Goal: Transaction & Acquisition: Purchase product/service

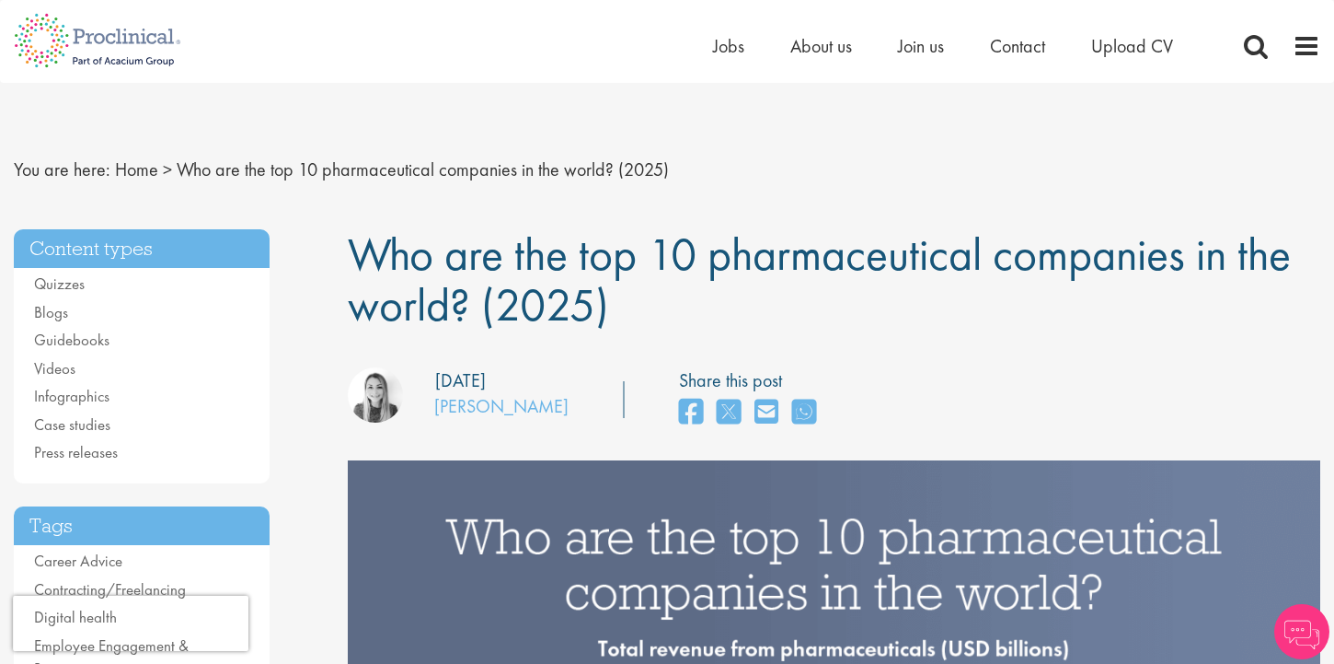
scroll to position [1529, 0]
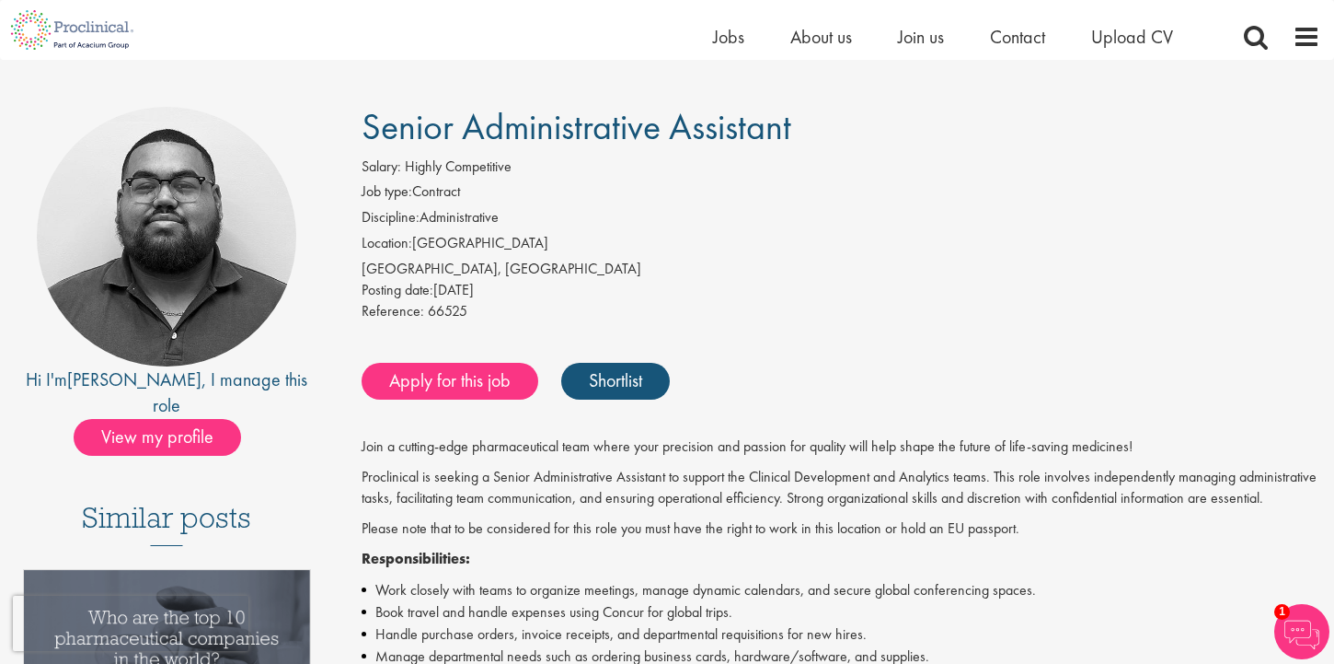
scroll to position [102, 0]
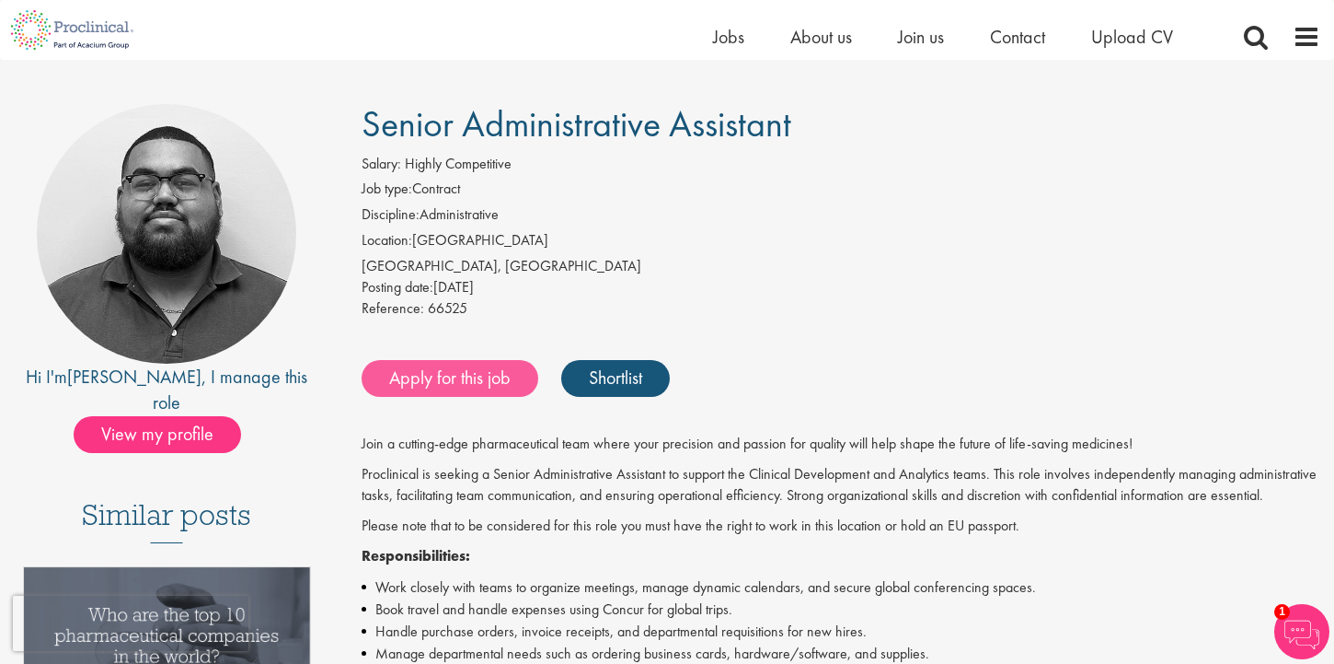
click at [491, 381] on link "Apply for this job" at bounding box center [450, 378] width 177 height 37
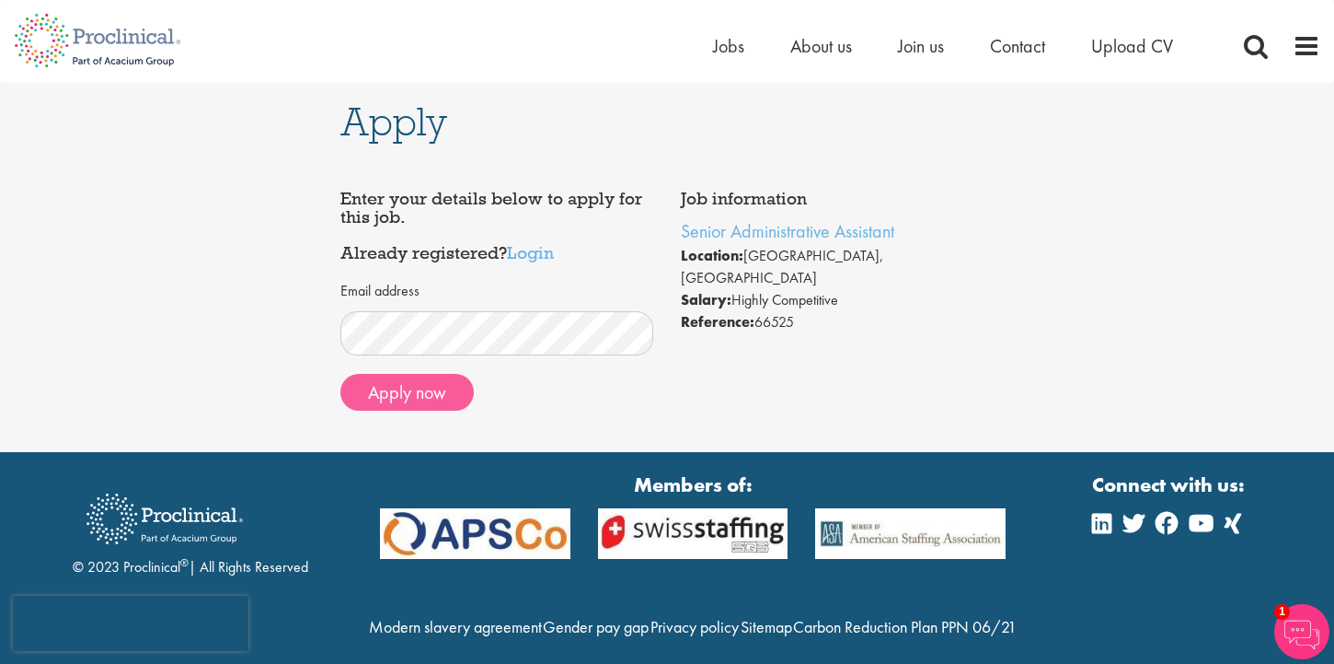
click at [375, 393] on button "Apply now" at bounding box center [407, 392] width 133 height 37
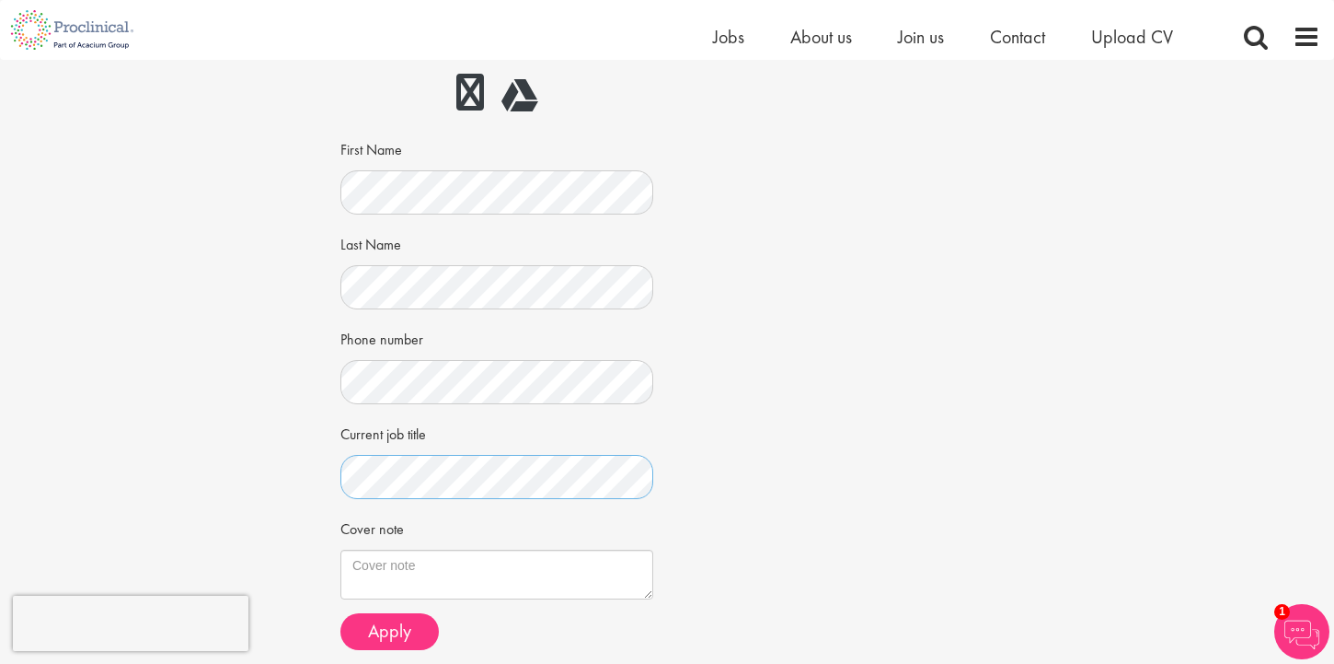
scroll to position [264, 0]
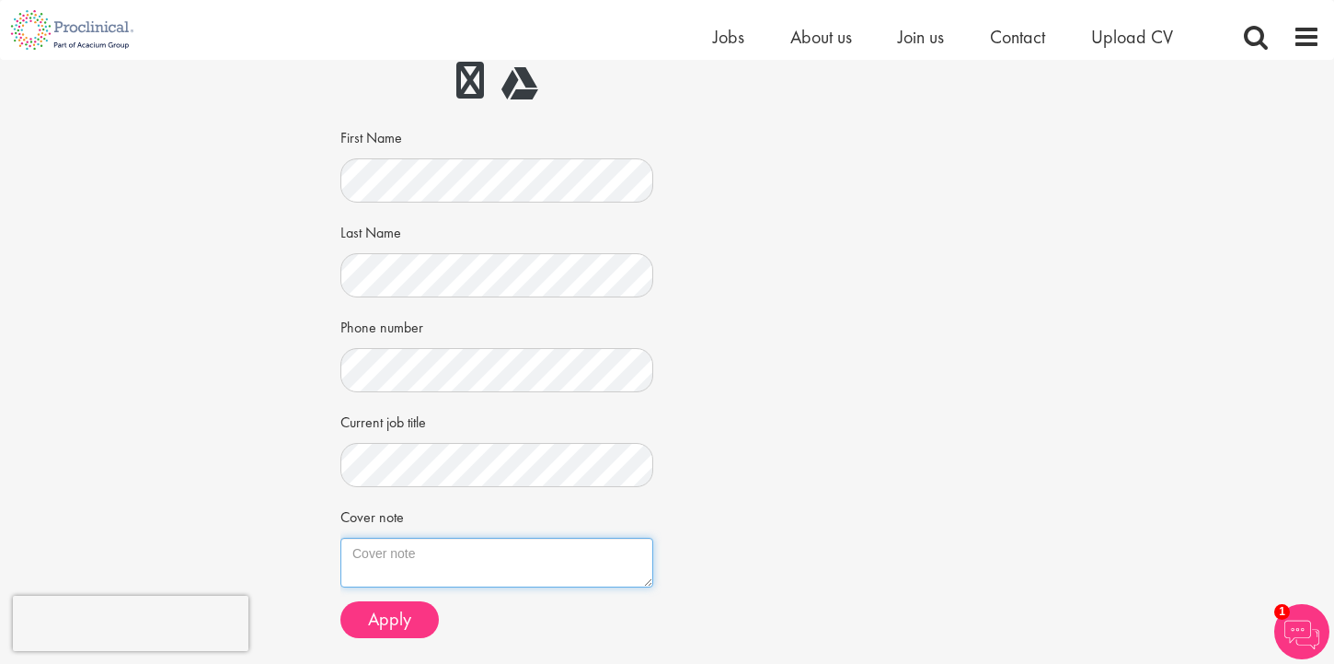
click at [360, 548] on textarea "Cover note" at bounding box center [497, 562] width 313 height 50
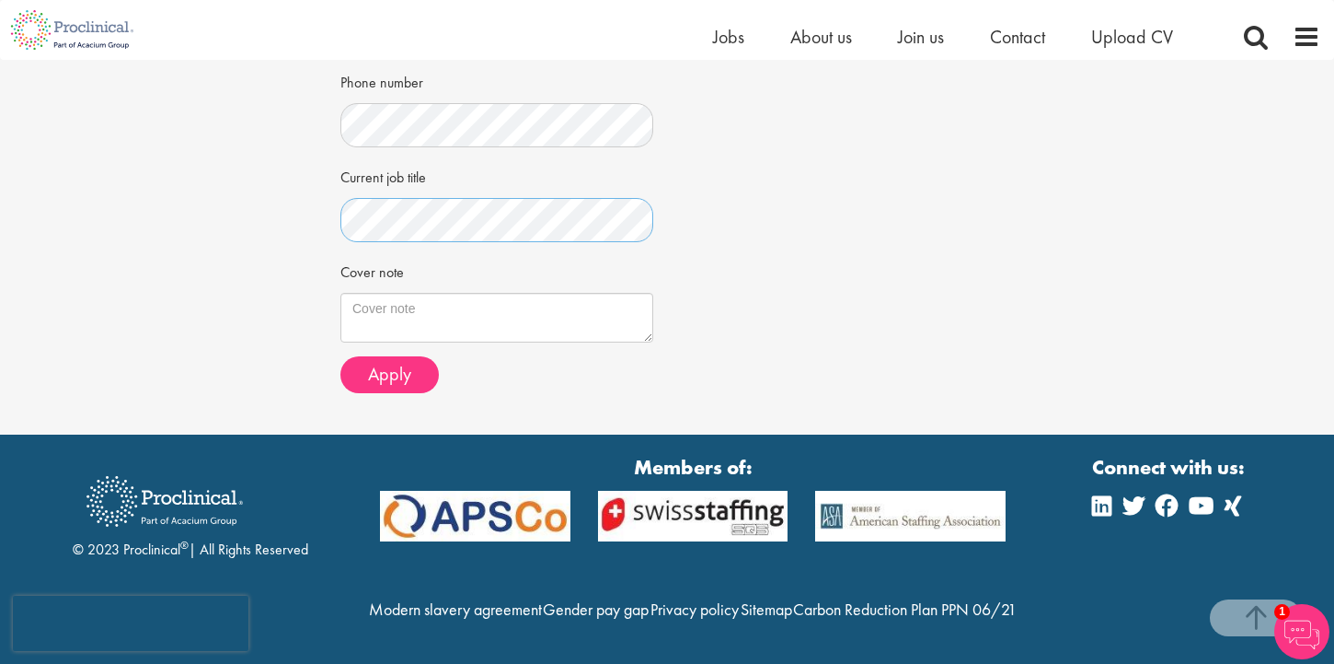
scroll to position [541, 0]
click at [410, 362] on span "Apply" at bounding box center [389, 374] width 43 height 24
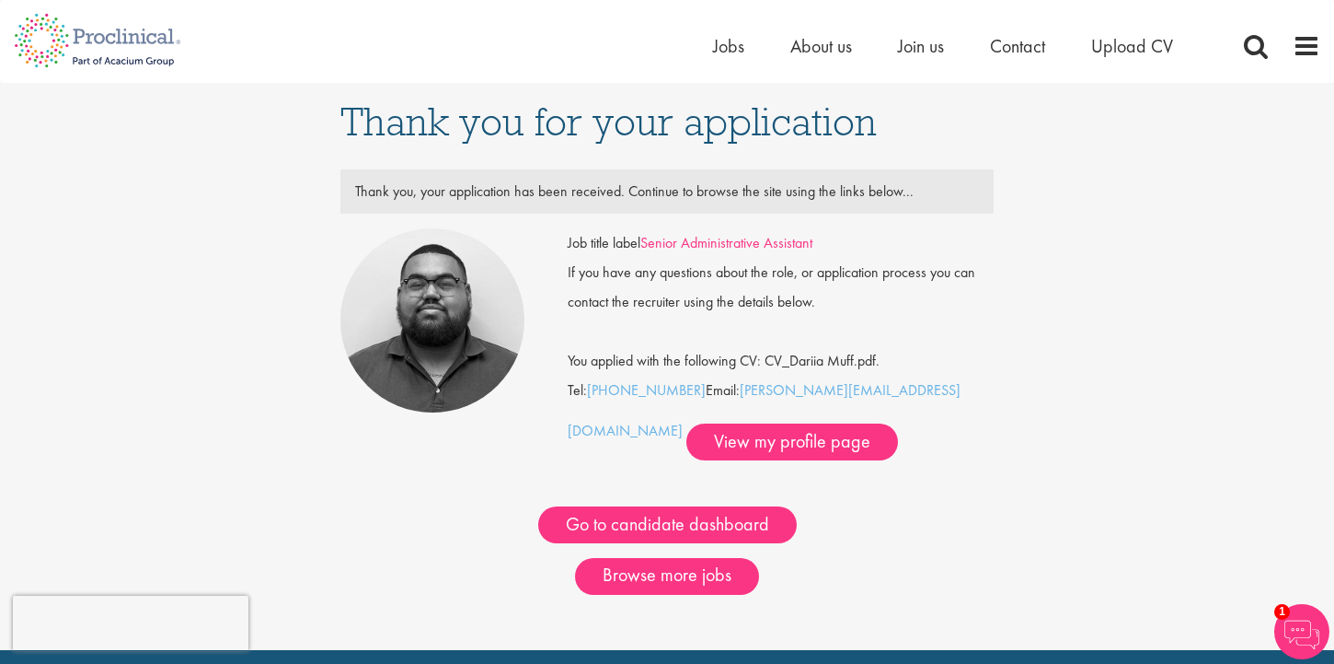
drag, startPoint x: 838, startPoint y: 247, endPoint x: 648, endPoint y: 242, distance: 190.6
click at [648, 242] on div "Job title label Senior Administrative Assistant" at bounding box center [781, 242] width 454 height 29
copy div "Senior Administrative Assistant"
drag, startPoint x: 915, startPoint y: 393, endPoint x: 742, endPoint y: 387, distance: 173.1
click at [742, 387] on div "Job title label Senior Administrative Assistant If you have any questions about…" at bounding box center [781, 344] width 426 height 232
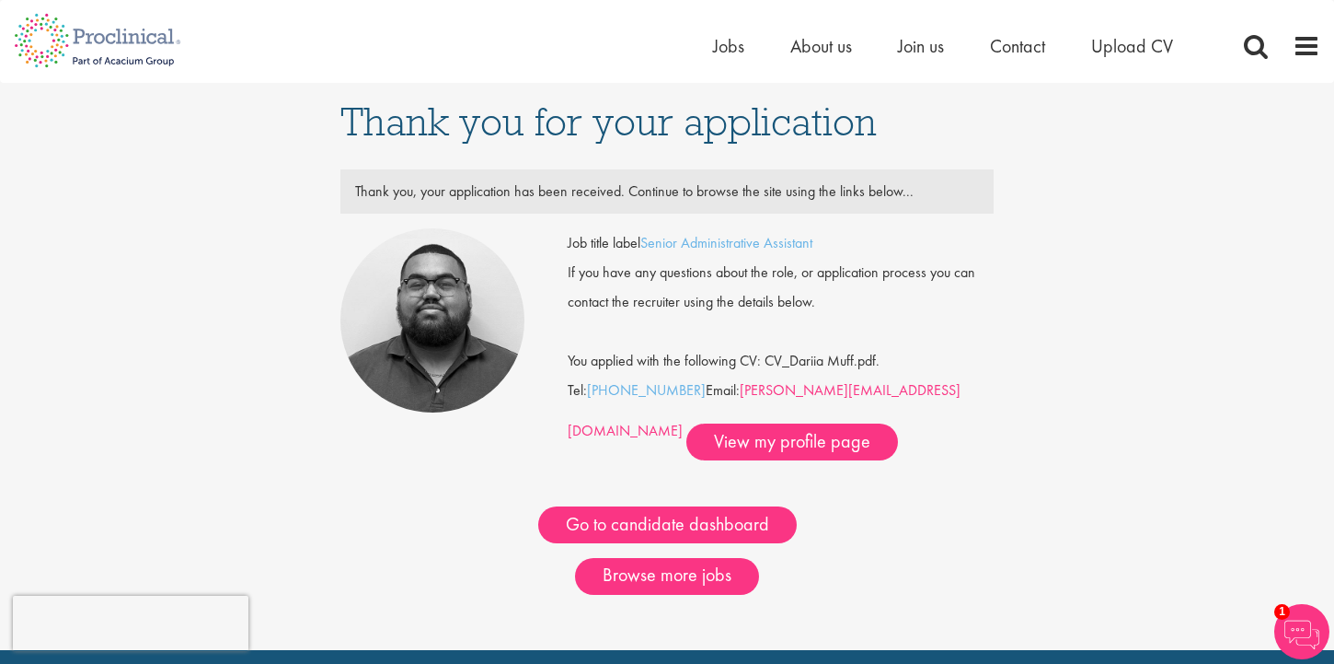
copy div "a.bennett@proclinical.com"
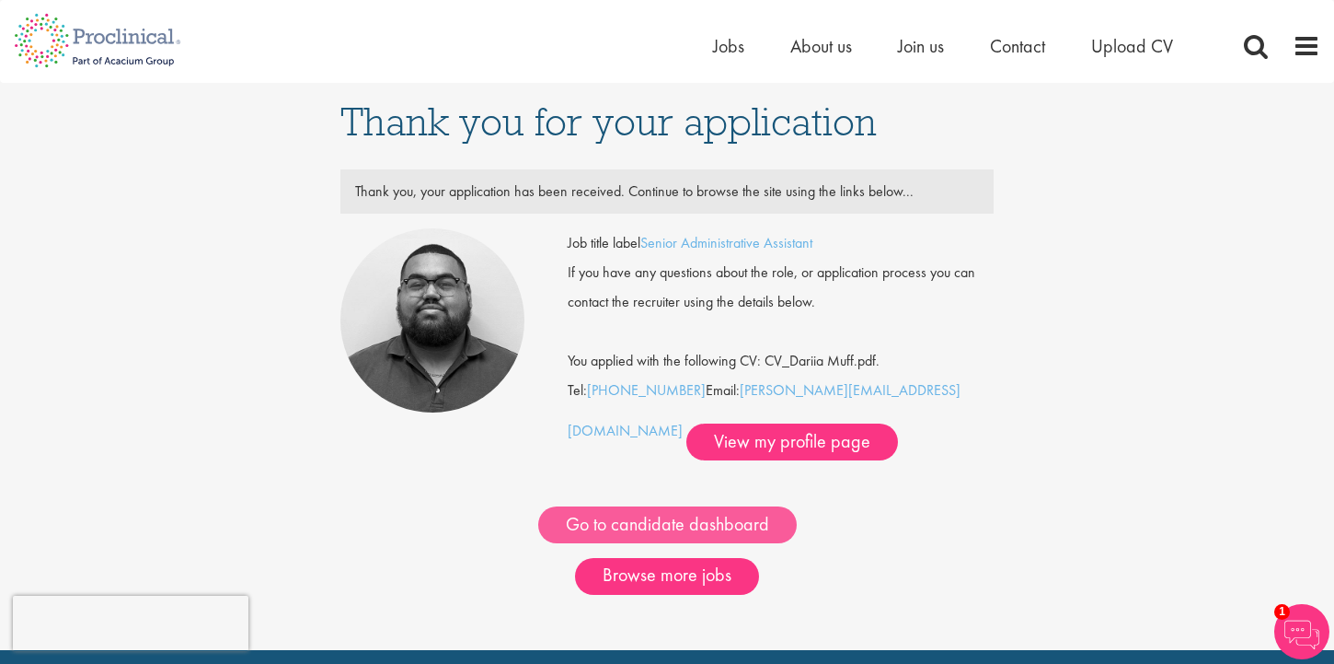
click at [641, 528] on link "Go to candidate dashboard" at bounding box center [667, 524] width 259 height 37
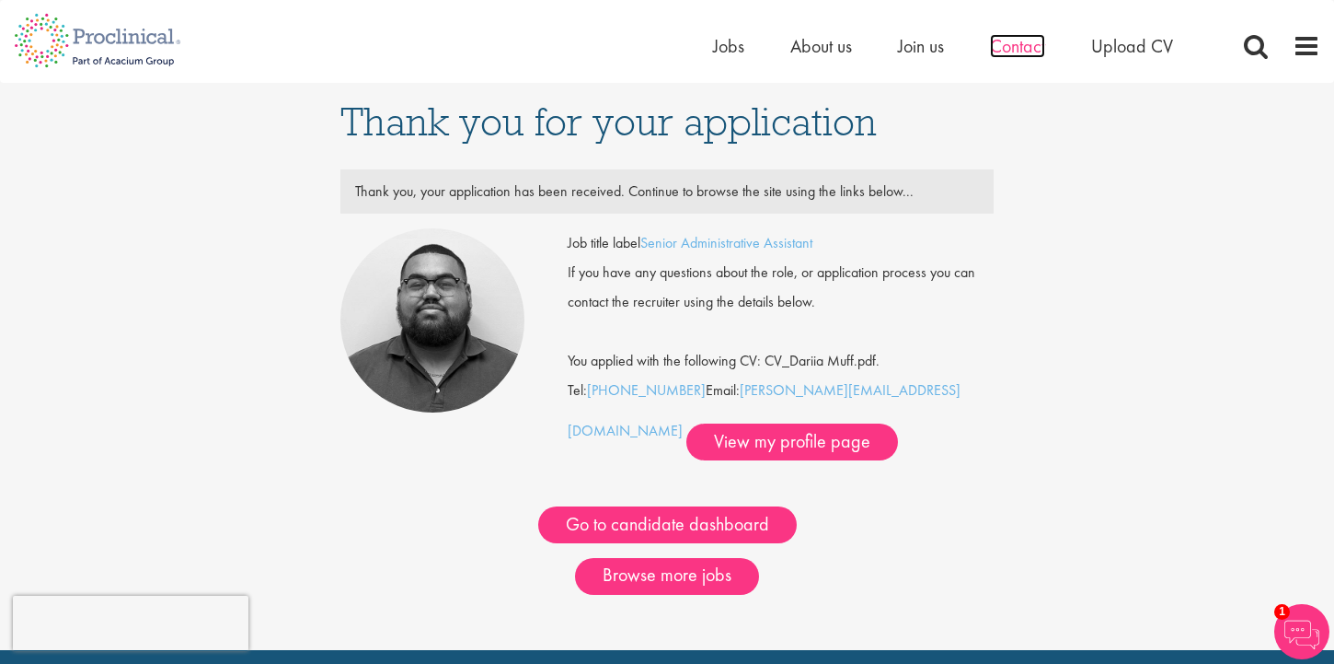
click at [1004, 41] on span "Contact" at bounding box center [1017, 46] width 55 height 24
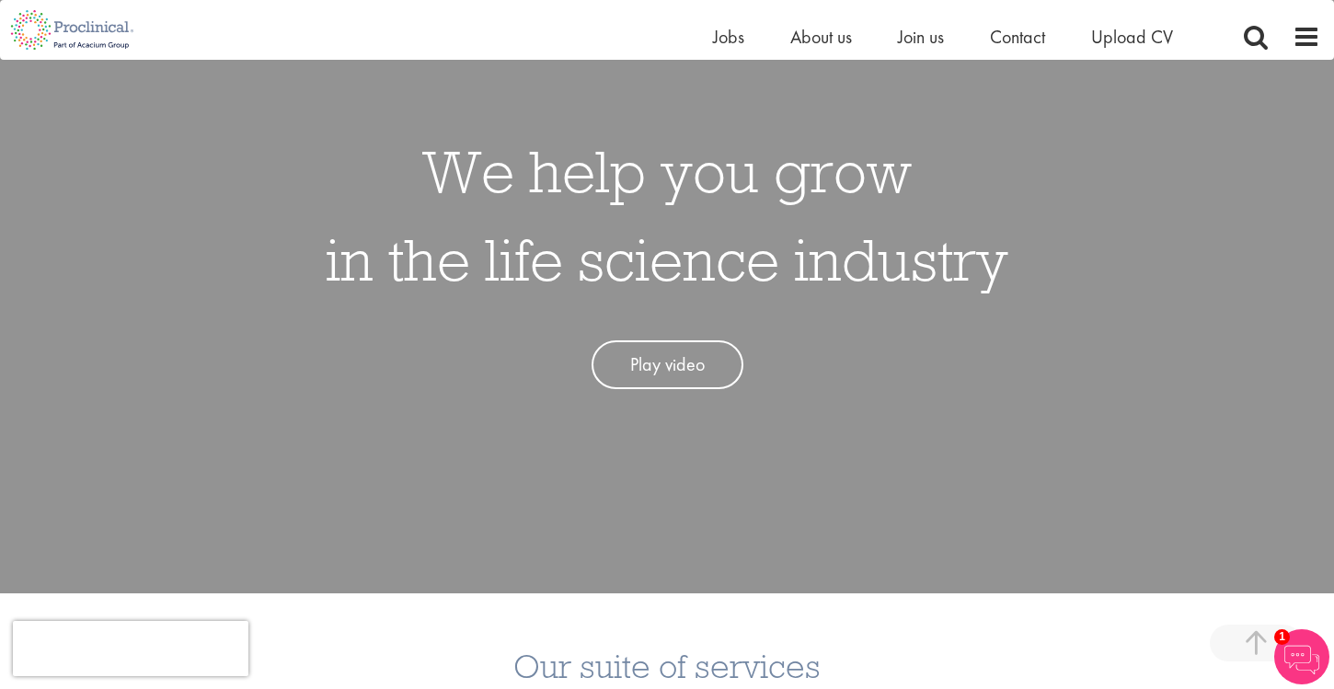
scroll to position [130, 0]
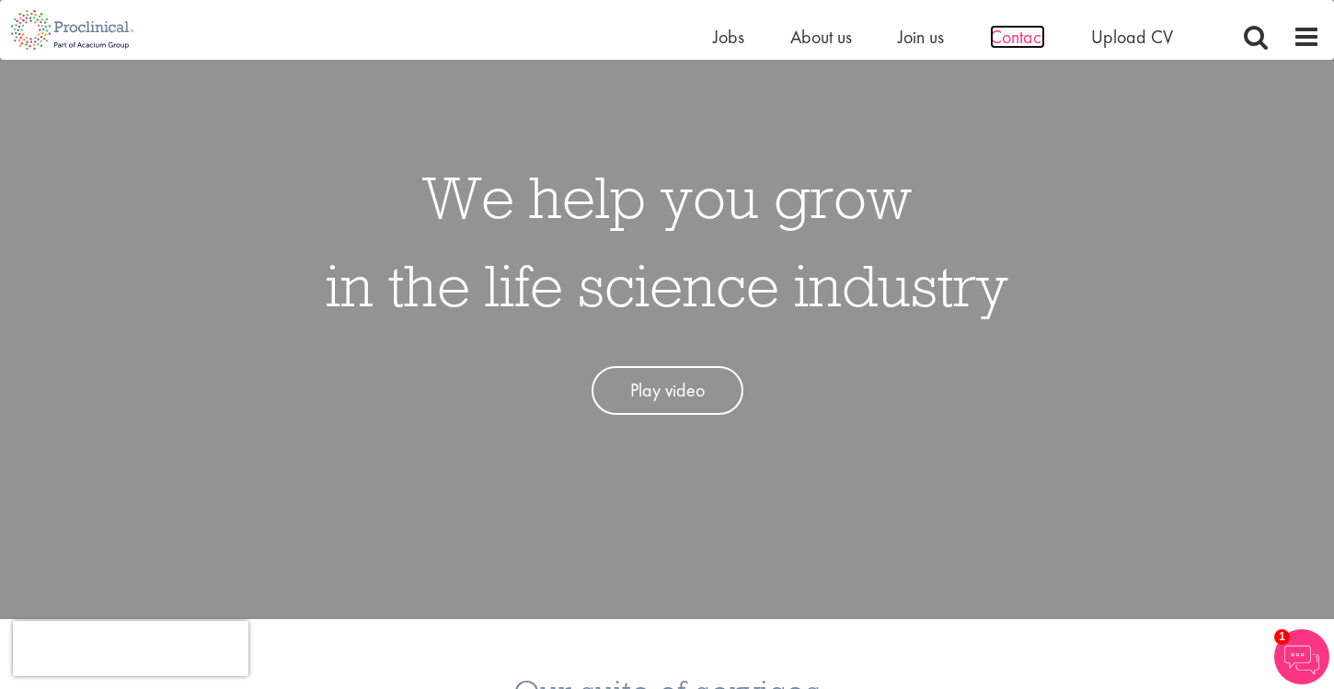
click at [1010, 39] on span "Contact" at bounding box center [1017, 37] width 55 height 24
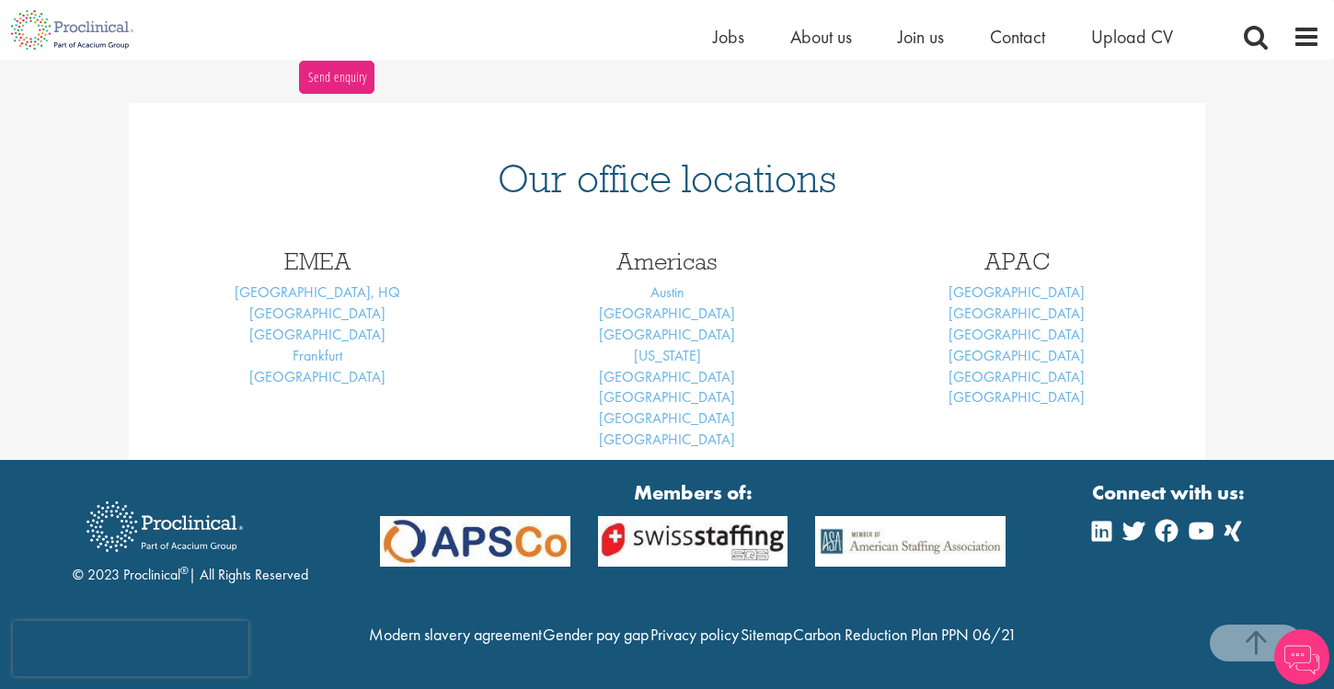
scroll to position [745, 0]
click at [311, 304] on link "[GEOGRAPHIC_DATA]" at bounding box center [317, 313] width 136 height 19
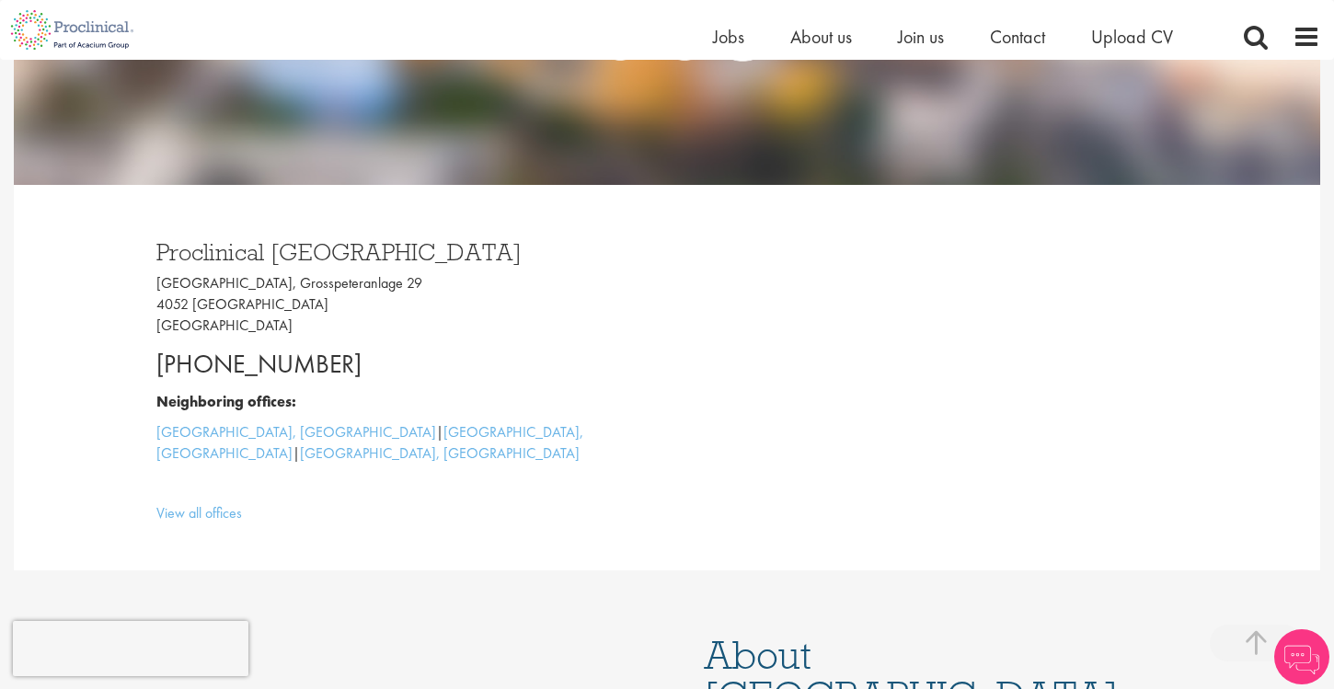
scroll to position [390, 0]
drag, startPoint x: 157, startPoint y: 305, endPoint x: 190, endPoint y: 299, distance: 32.7
click at [190, 299] on p "Grosspeter Tower, Grosspeteranlage 29 4052 Basel Switzerland" at bounding box center [404, 304] width 497 height 64
copy p "4052"
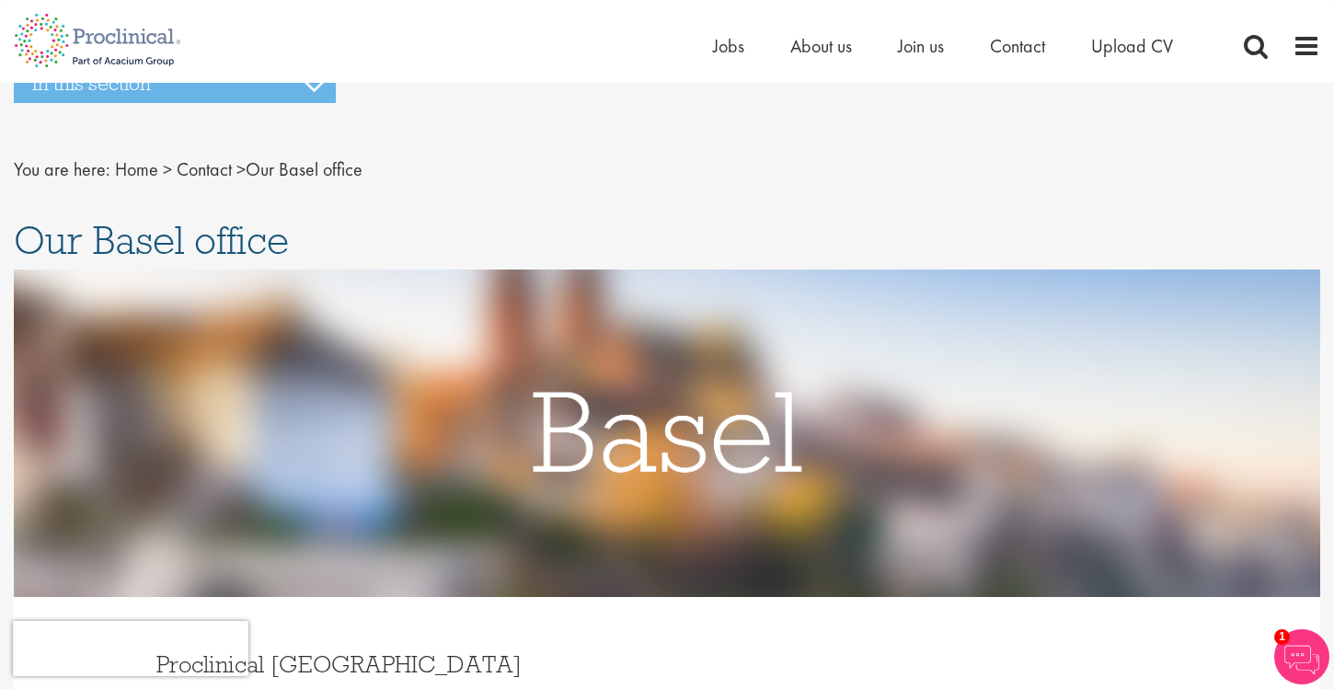
scroll to position [0, 0]
click at [724, 52] on span "Jobs" at bounding box center [728, 46] width 31 height 24
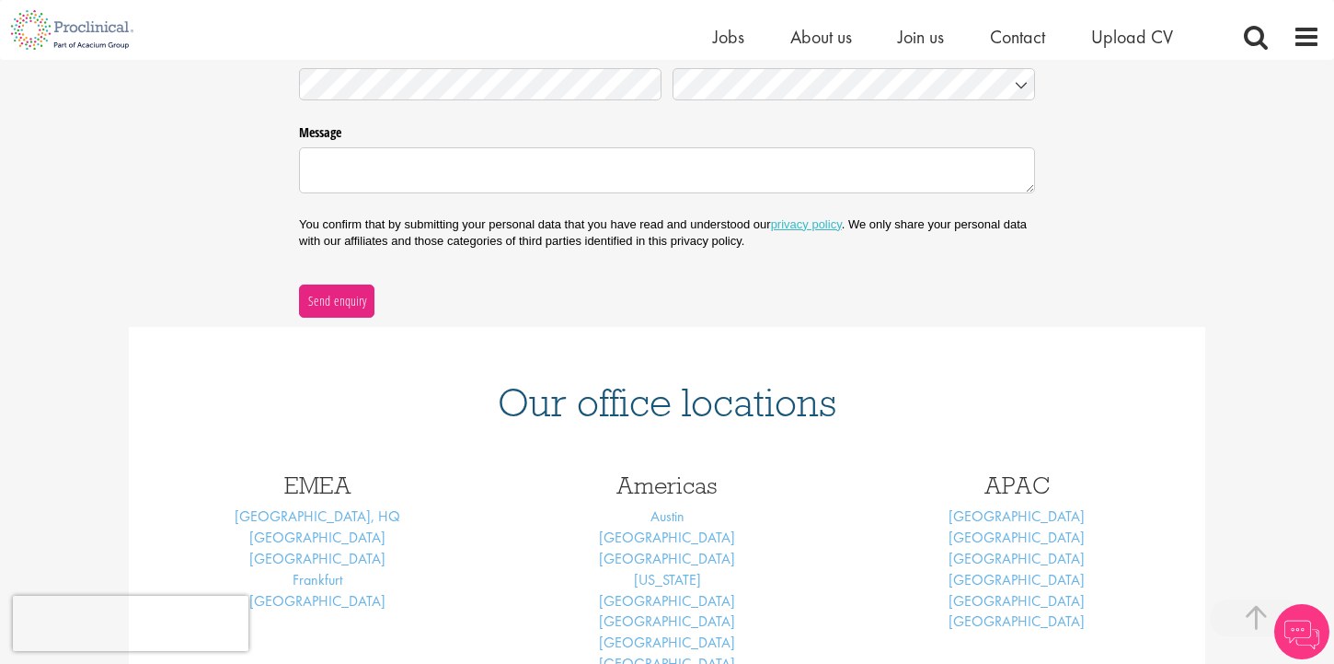
scroll to position [509, 0]
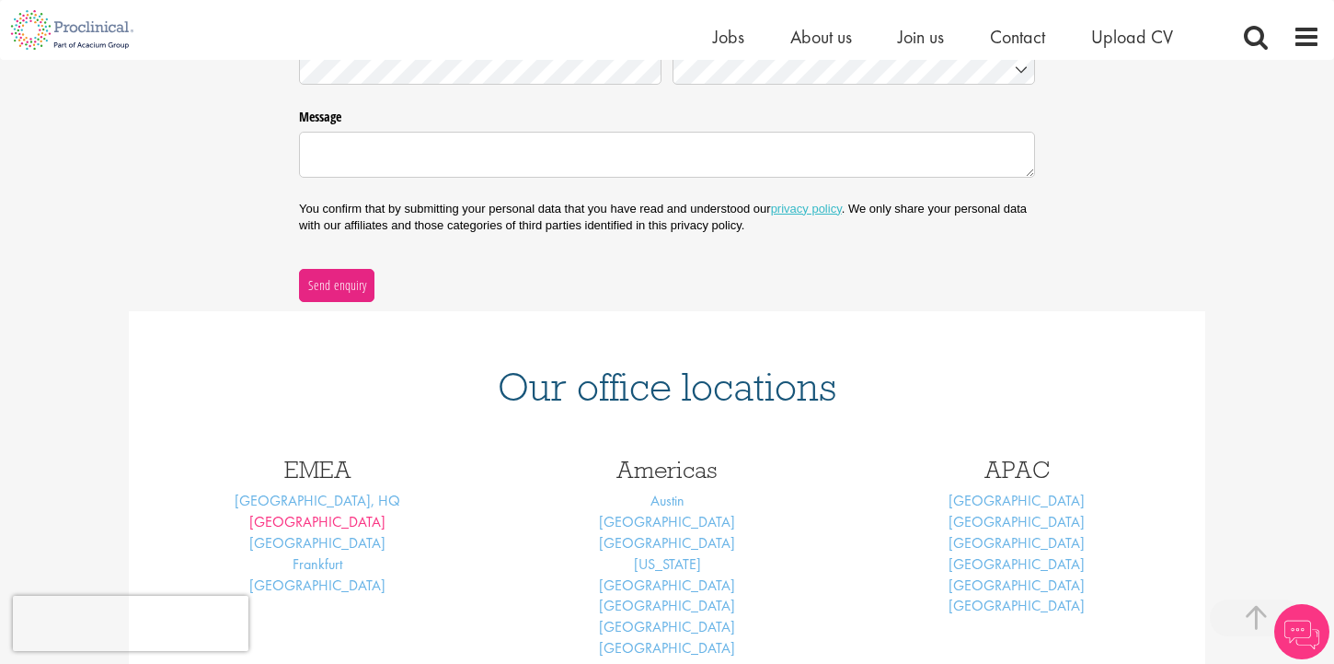
click at [316, 514] on link "[GEOGRAPHIC_DATA]" at bounding box center [317, 521] width 136 height 19
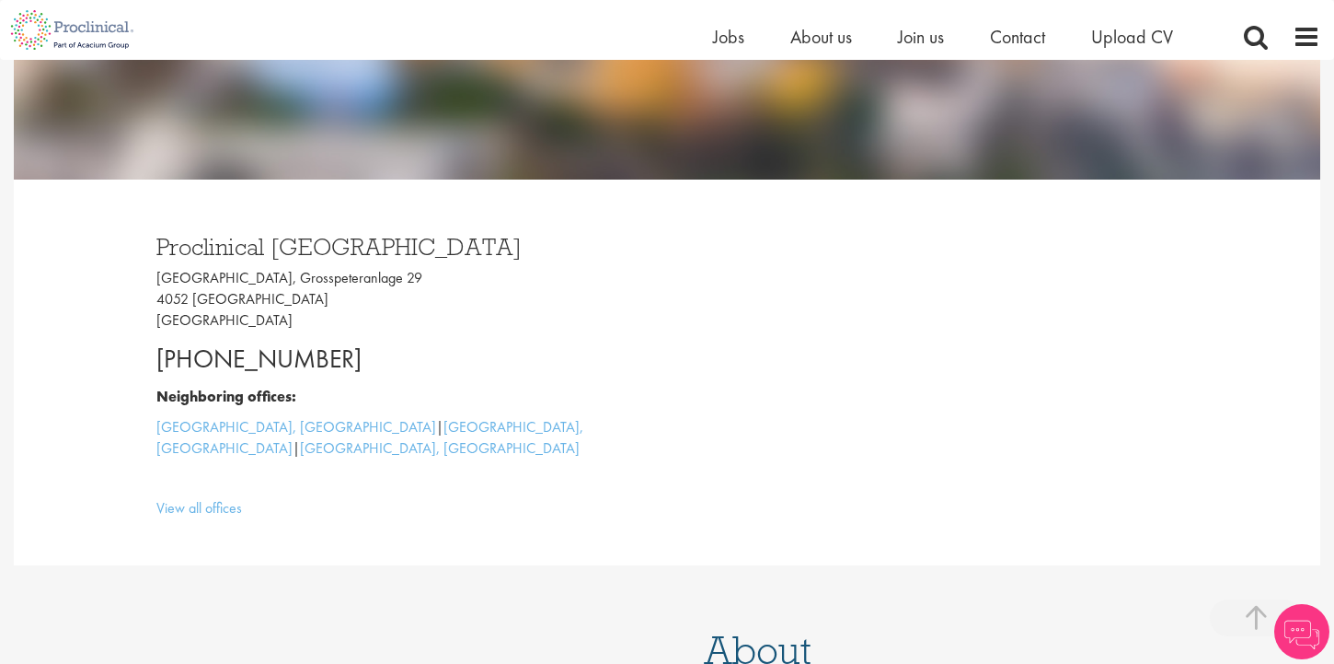
scroll to position [393, 0]
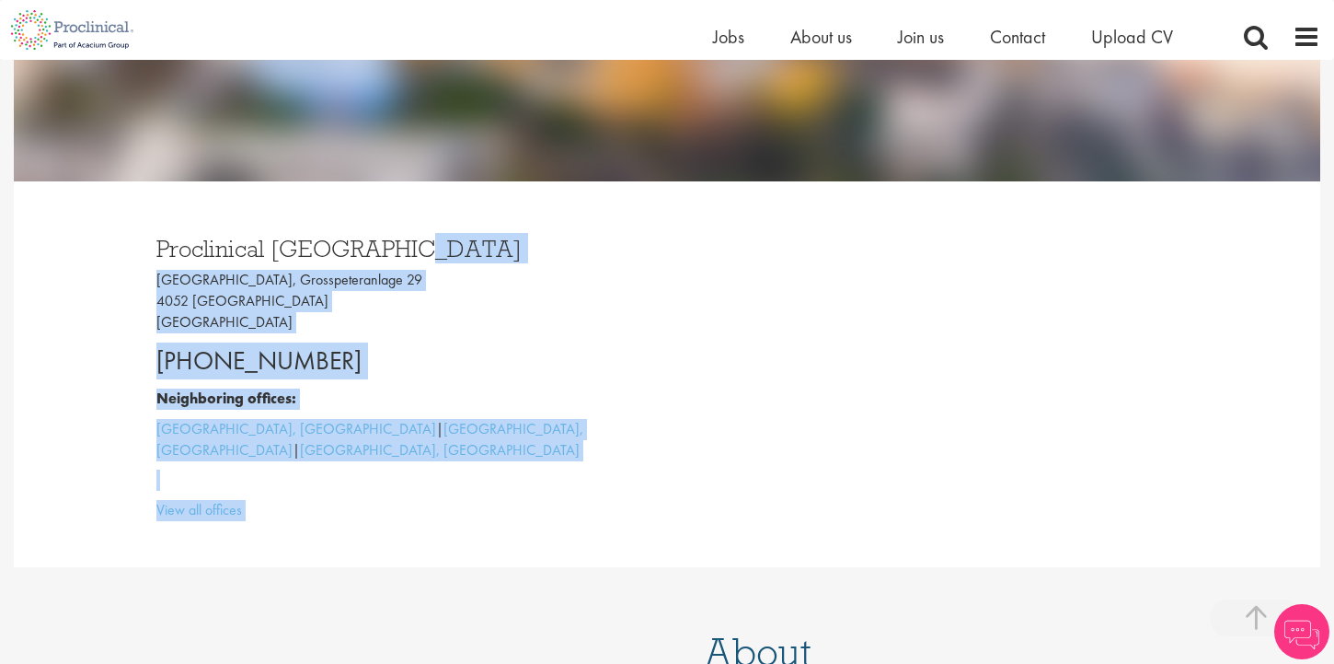
drag, startPoint x: 410, startPoint y: 247, endPoint x: 135, endPoint y: 238, distance: 274.4
click at [135, 238] on div "Proclinical Switzerland Grosspeter Tower, Grosspeteranlage 29 4052 Basel Switze…" at bounding box center [667, 374] width 1077 height 386
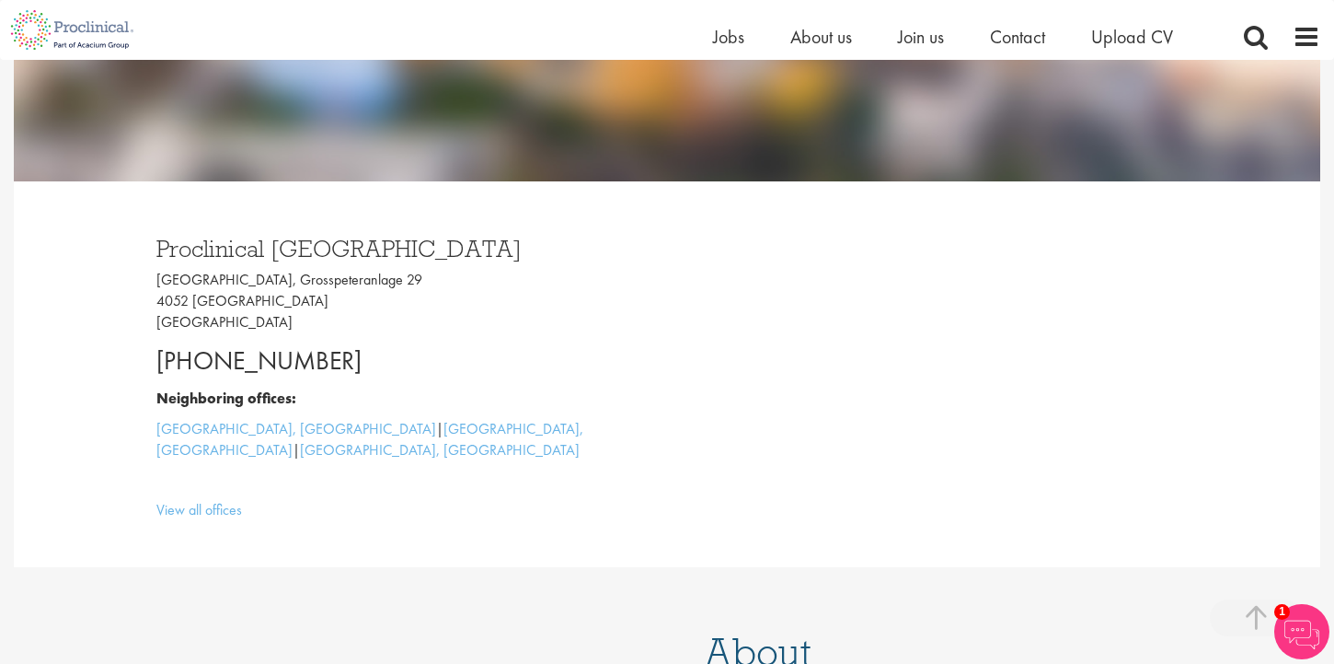
click at [149, 241] on div "Proclinical Switzerland Grosspeter Tower, Grosspeteranlage 29 4052 Basel Switze…" at bounding box center [405, 374] width 525 height 312
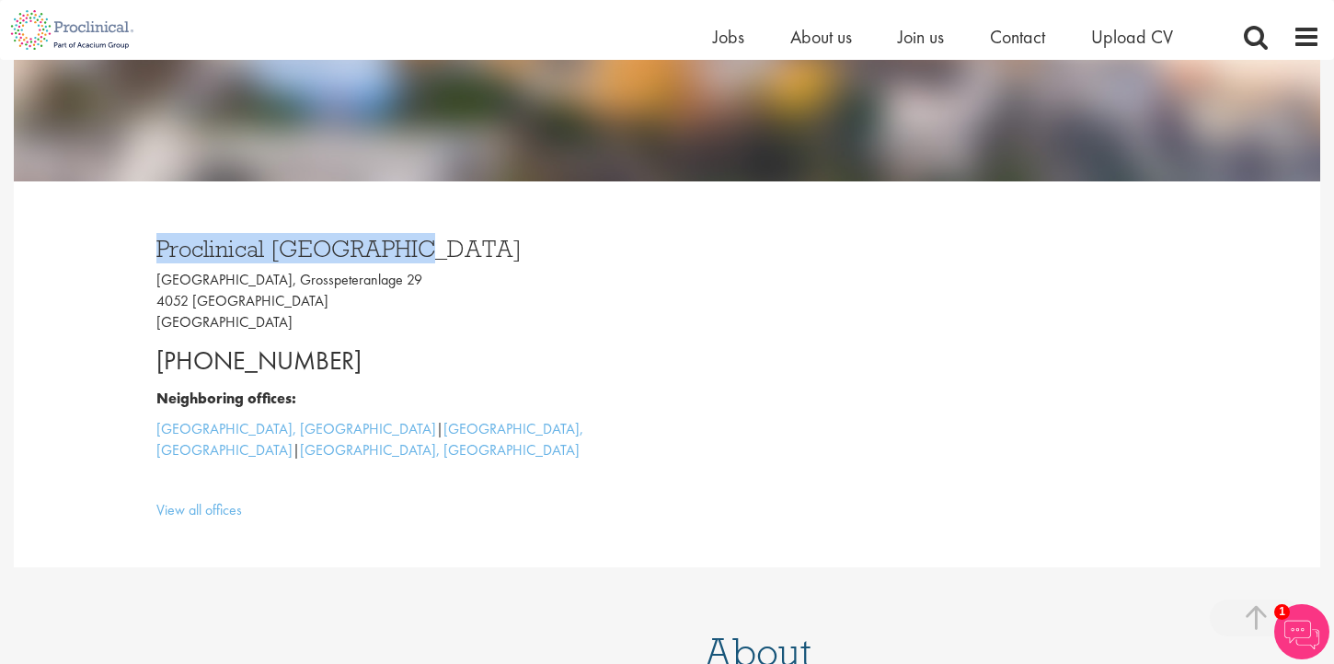
drag, startPoint x: 157, startPoint y: 243, endPoint x: 398, endPoint y: 244, distance: 241.1
click at [399, 245] on h3 "Proclinical Switzerland" at bounding box center [404, 249] width 497 height 24
copy h3 "Proclinical Switzerland"
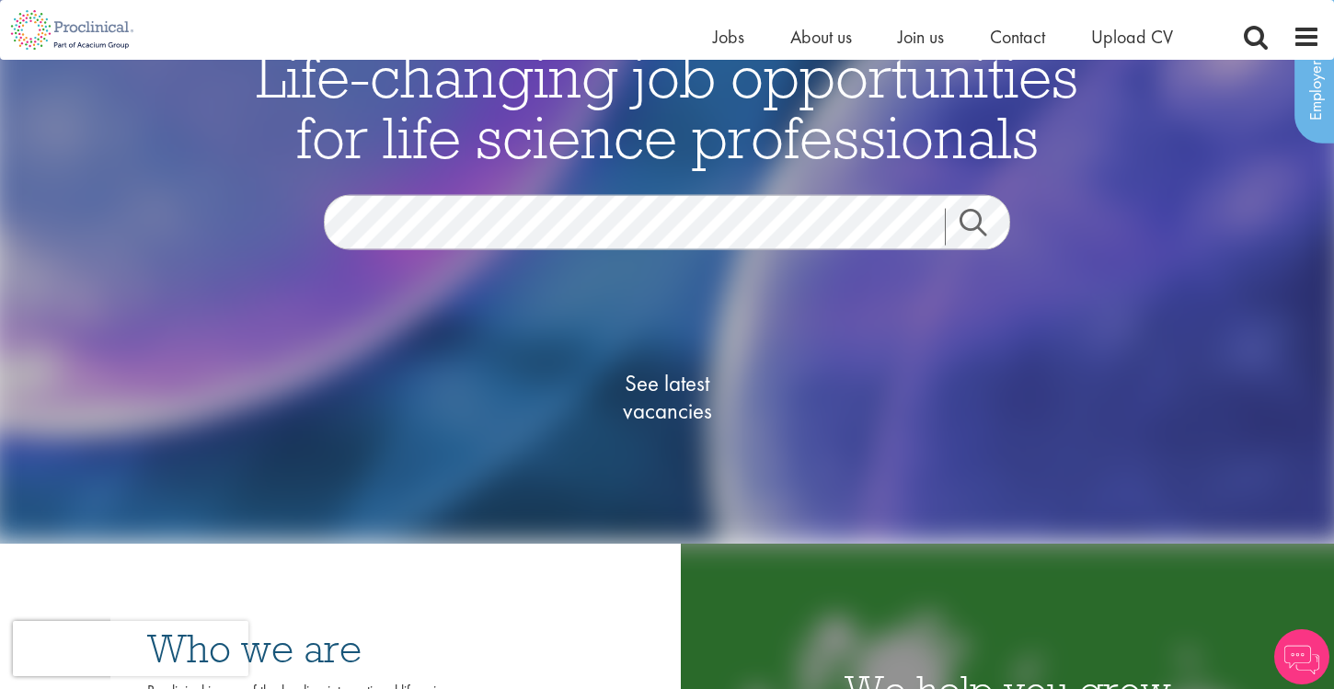
scroll to position [117, 0]
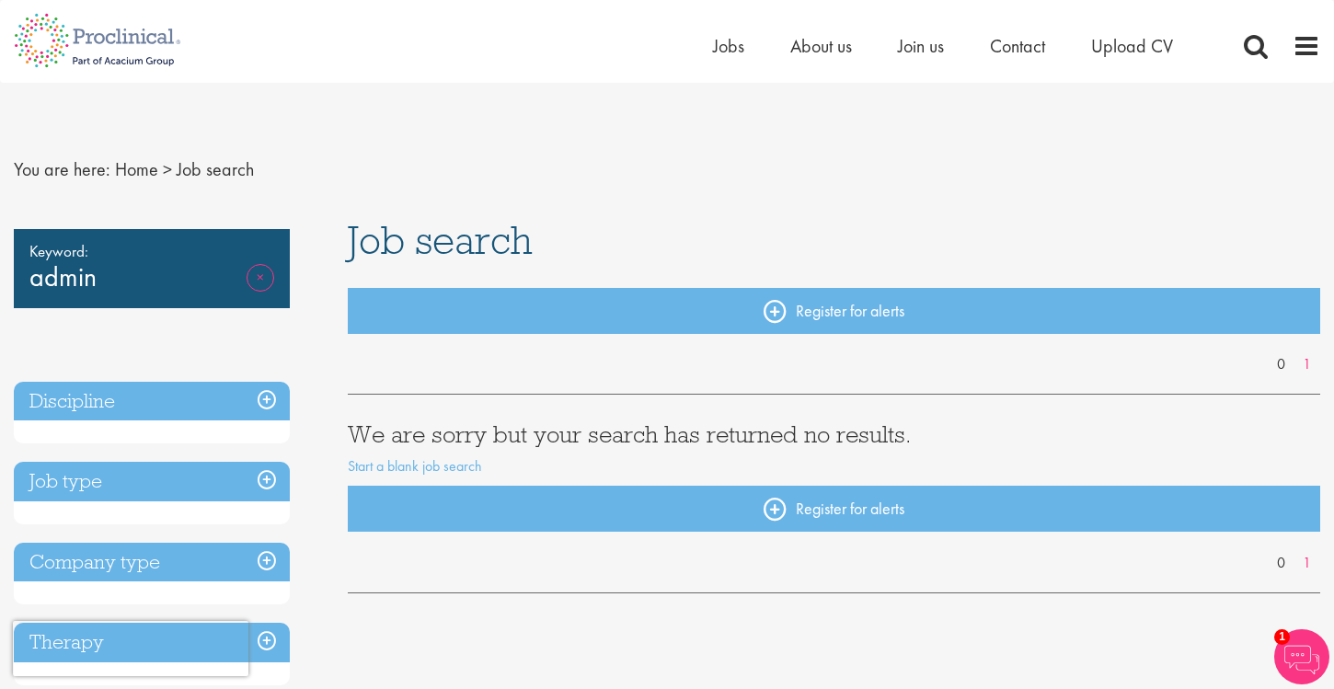
click at [259, 273] on link "Remove" at bounding box center [261, 290] width 28 height 53
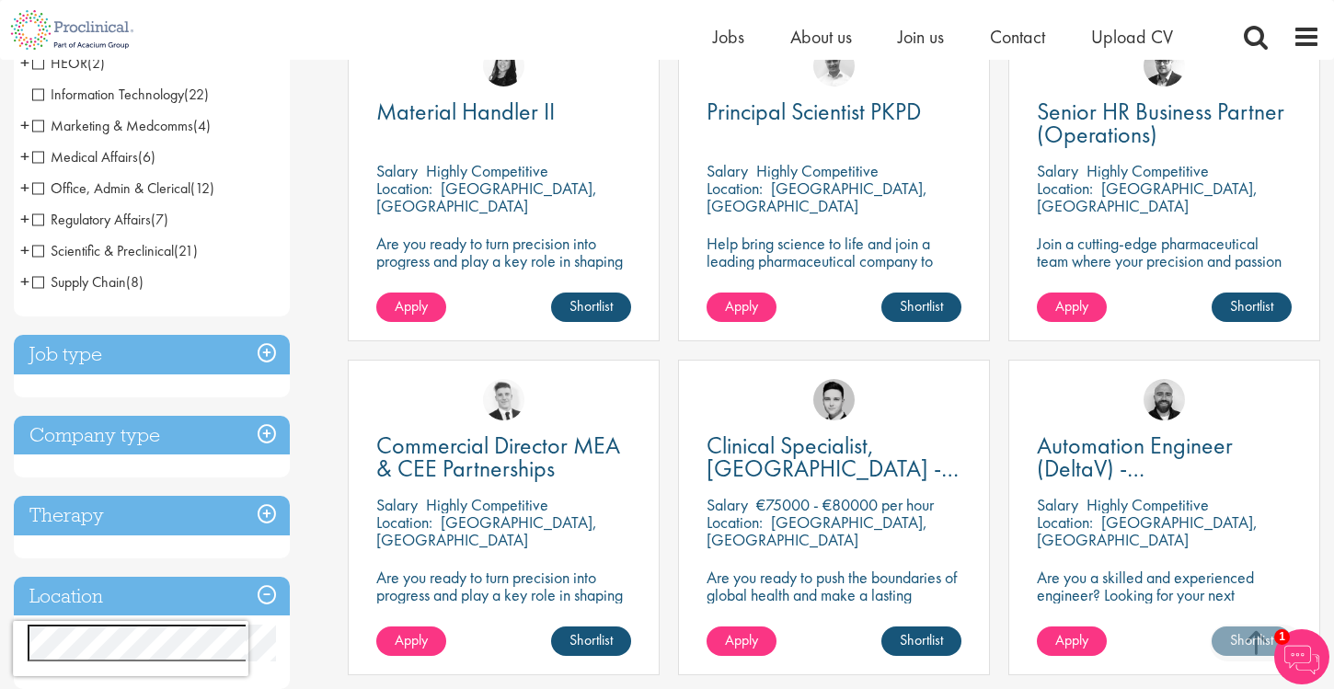
scroll to position [390, 0]
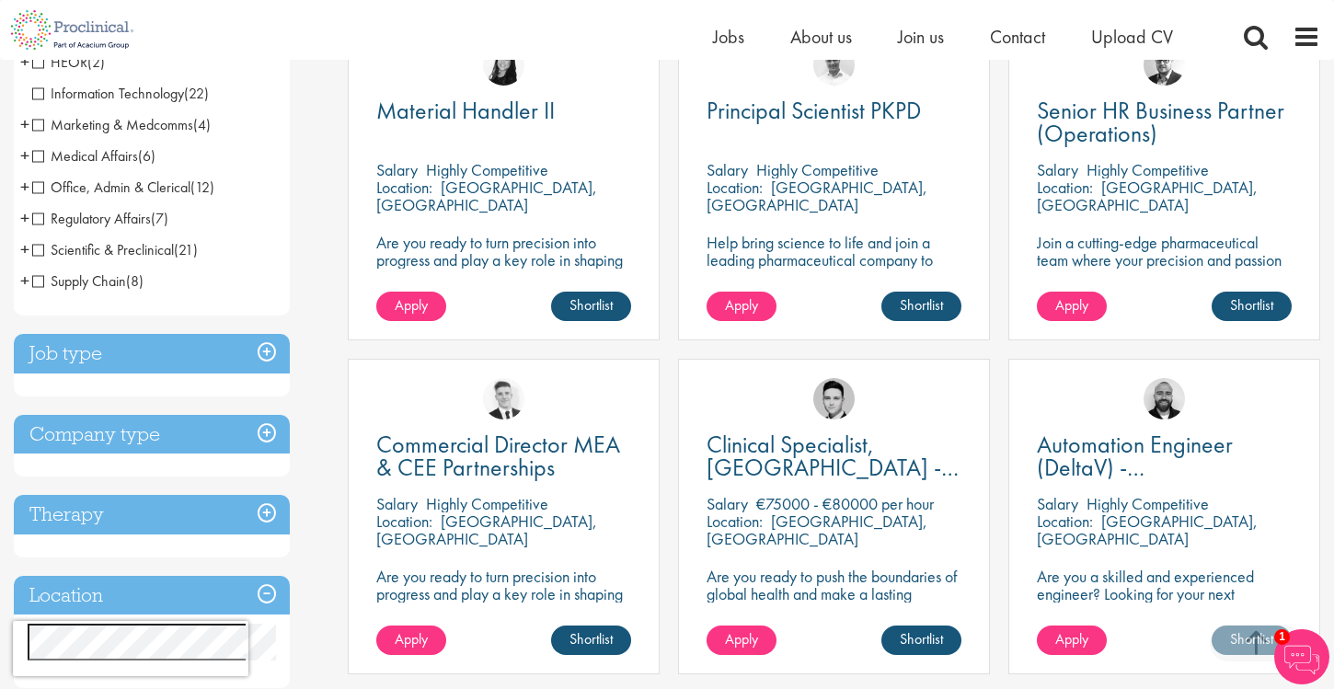
click at [39, 281] on span "Supply Chain" at bounding box center [79, 280] width 94 height 19
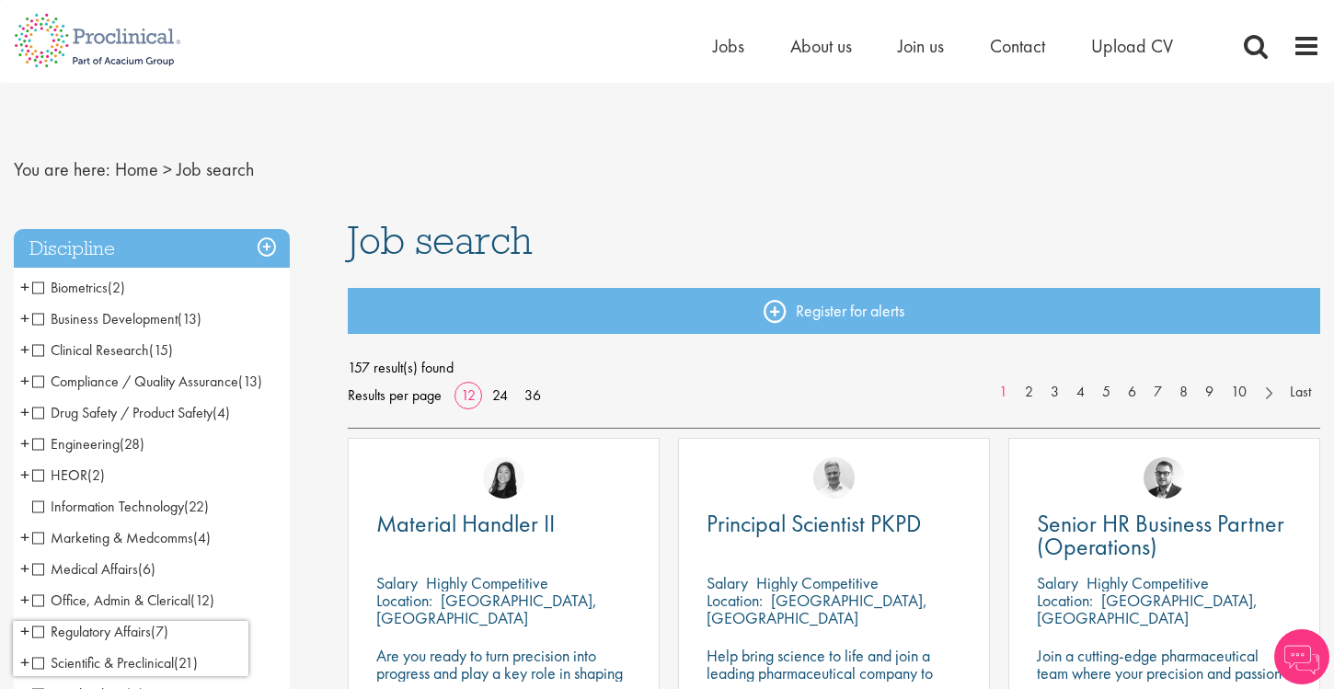
scroll to position [390, 0]
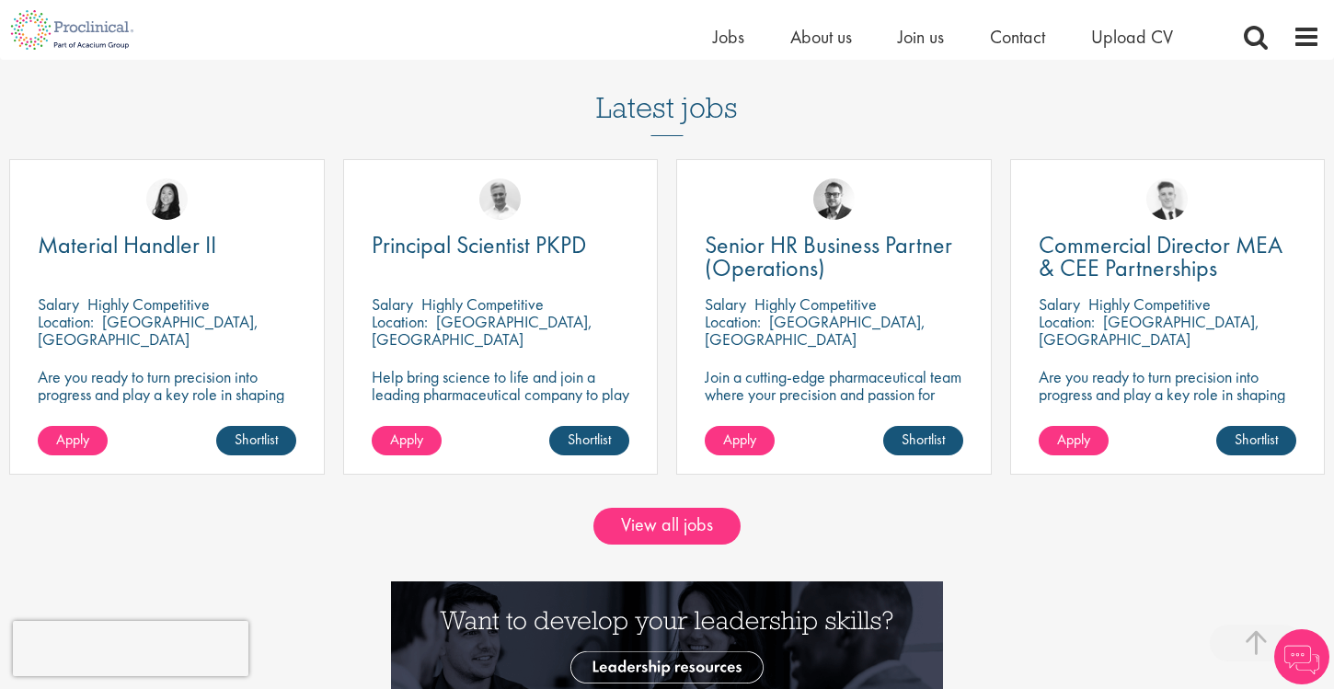
scroll to position [1557, 0]
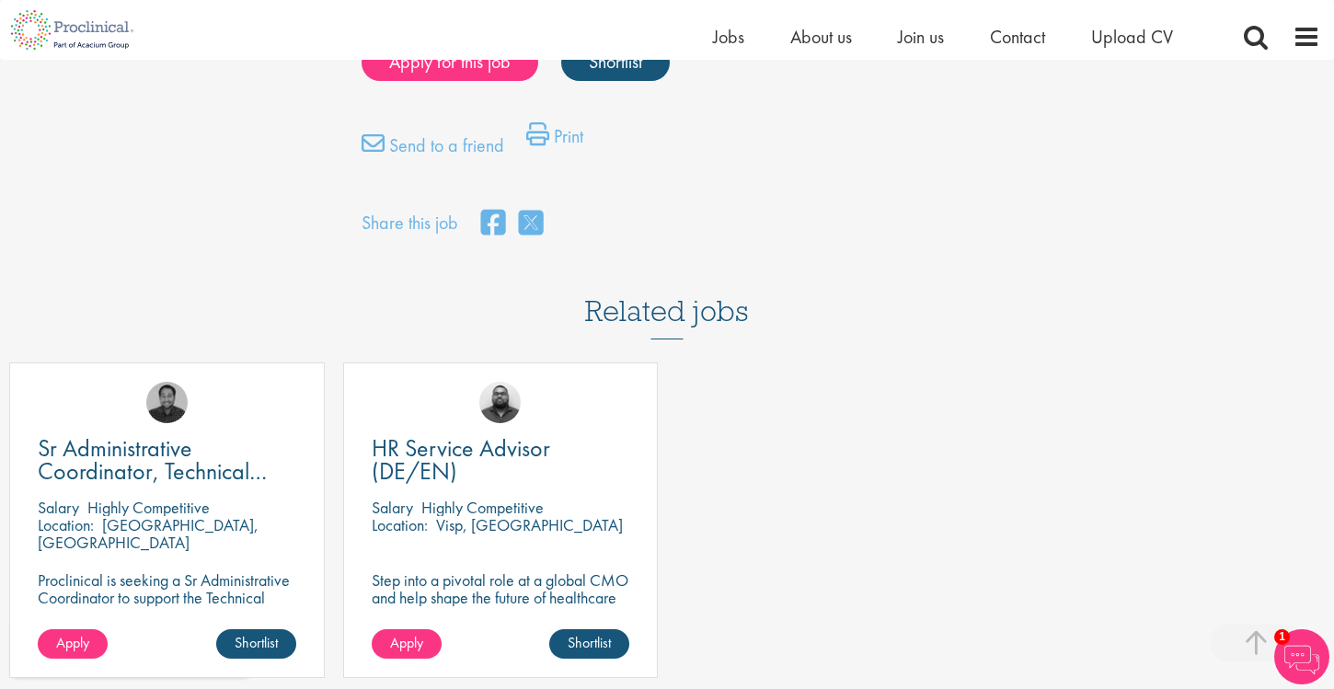
scroll to position [1460, 0]
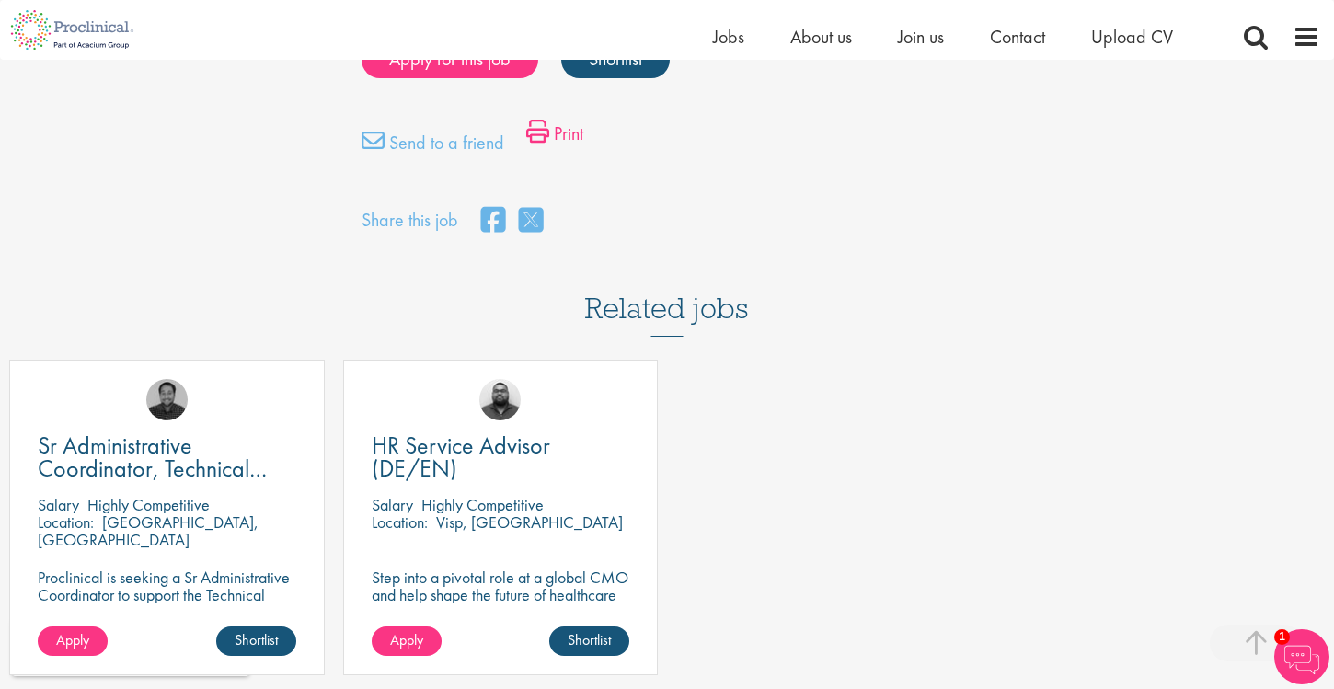
click at [546, 120] on link "Print" at bounding box center [554, 138] width 57 height 37
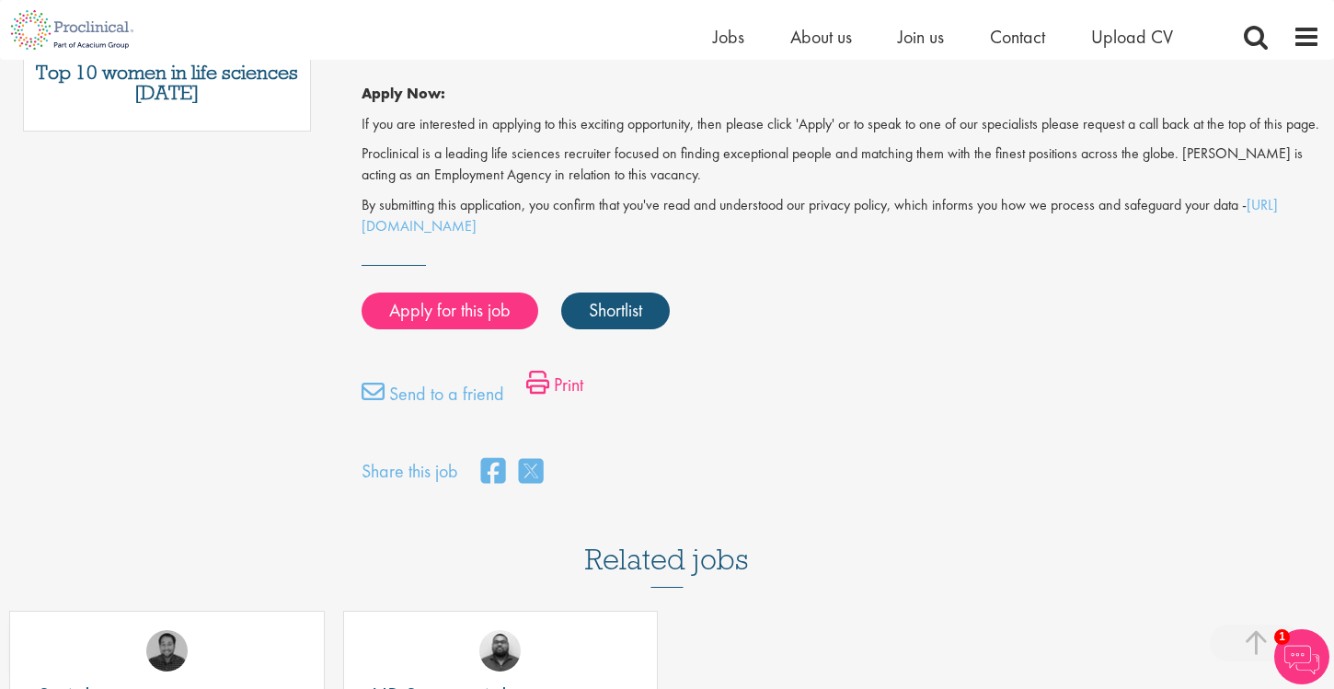
click at [550, 371] on link "Print" at bounding box center [554, 389] width 57 height 37
click at [563, 371] on link "Print" at bounding box center [554, 389] width 57 height 37
click at [560, 371] on link "Print" at bounding box center [554, 389] width 57 height 37
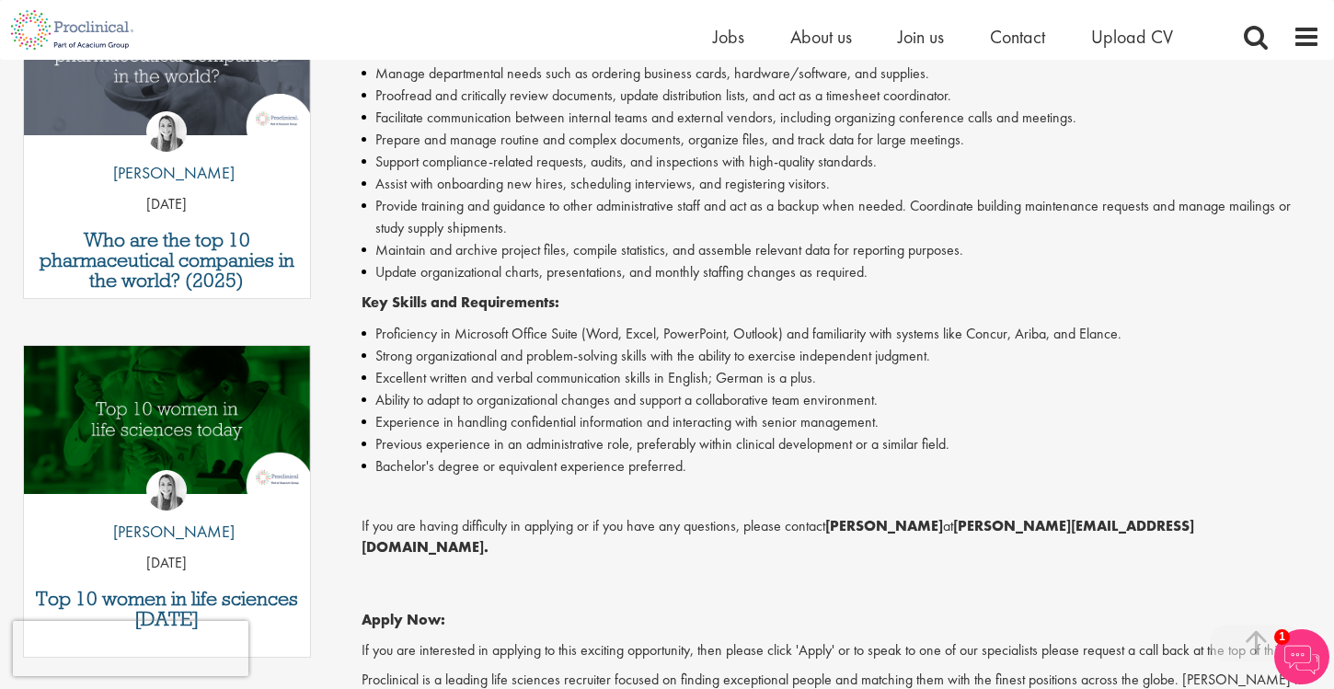
scroll to position [630, 0]
